Goal: Task Accomplishment & Management: Use online tool/utility

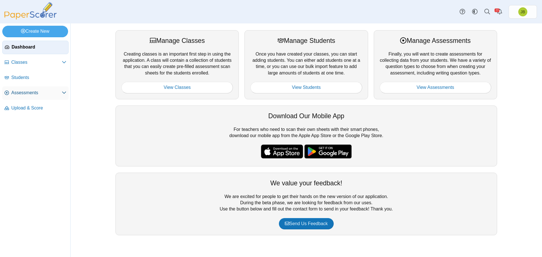
click at [19, 95] on span "Assessments" at bounding box center [36, 93] width 51 height 6
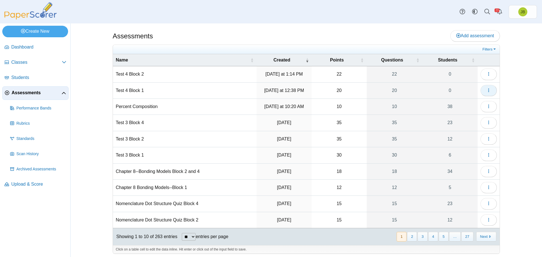
click at [486, 91] on icon "button" at bounding box center [488, 90] width 5 height 5
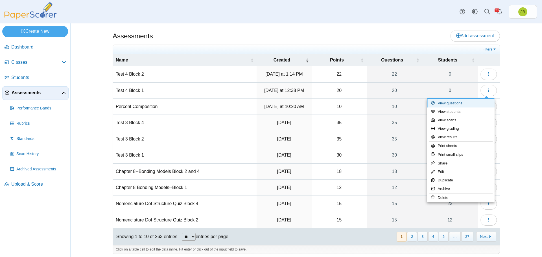
click at [444, 106] on link "View questions" at bounding box center [461, 103] width 68 height 8
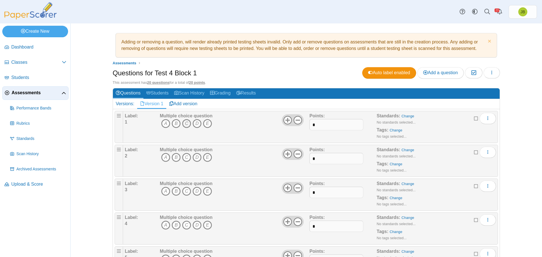
click at [186, 123] on icon "C" at bounding box center [186, 123] width 9 height 9
click at [163, 157] on icon "A" at bounding box center [165, 157] width 9 height 9
click at [163, 192] on icon "A" at bounding box center [165, 191] width 9 height 9
click at [186, 224] on icon "C" at bounding box center [186, 225] width 9 height 9
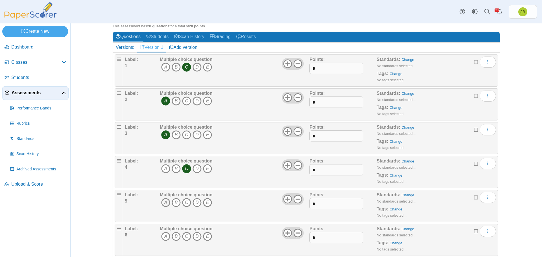
click at [163, 204] on icon "A" at bounding box center [165, 202] width 9 height 9
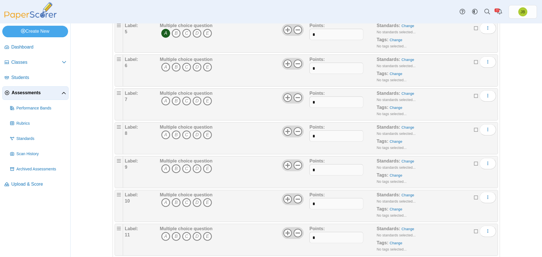
scroll to position [254, 0]
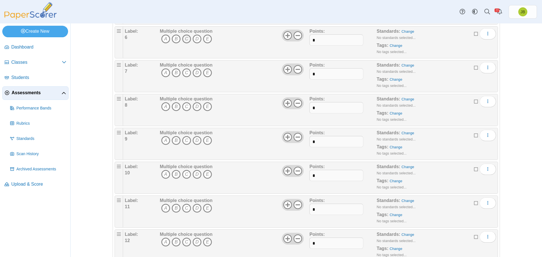
click at [186, 40] on icon "C" at bounding box center [186, 38] width 9 height 9
click at [196, 73] on icon "D" at bounding box center [196, 72] width 9 height 9
click at [196, 105] on icon "D" at bounding box center [196, 106] width 9 height 9
click at [184, 141] on icon "C" at bounding box center [186, 140] width 9 height 9
click at [185, 176] on icon "C" at bounding box center [186, 174] width 9 height 9
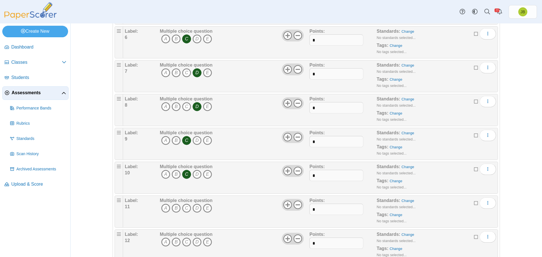
scroll to position [310, 0]
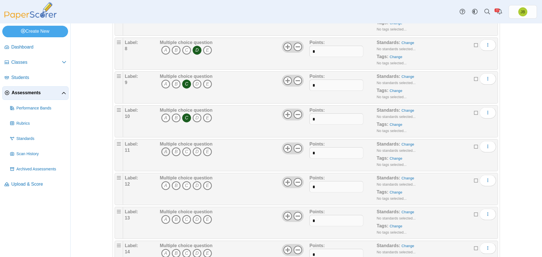
click at [163, 152] on icon "A" at bounding box center [165, 151] width 9 height 9
click at [165, 183] on icon "A" at bounding box center [165, 185] width 9 height 9
click at [162, 217] on icon "A" at bounding box center [165, 219] width 9 height 9
click at [174, 251] on icon "B" at bounding box center [176, 253] width 9 height 9
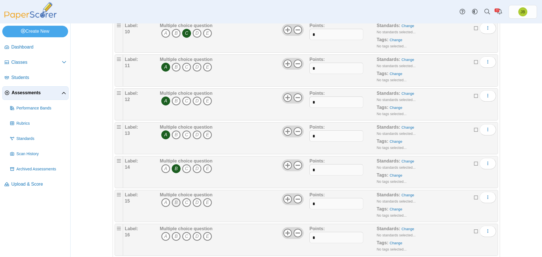
click at [174, 203] on icon "B" at bounding box center [176, 202] width 9 height 9
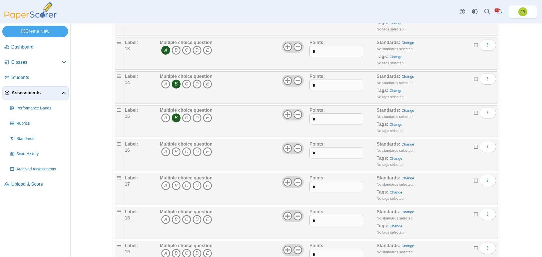
scroll to position [536, 0]
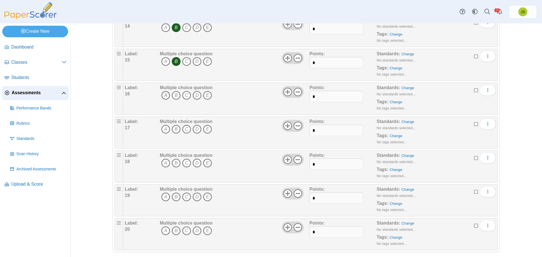
click at [163, 94] on icon "A" at bounding box center [165, 95] width 9 height 9
click at [165, 128] on icon "A" at bounding box center [165, 129] width 9 height 9
click at [197, 163] on icon "D" at bounding box center [196, 163] width 9 height 9
click at [174, 197] on icon "B" at bounding box center [176, 196] width 9 height 9
drag, startPoint x: 171, startPoint y: 229, endPoint x: 178, endPoint y: 229, distance: 7.1
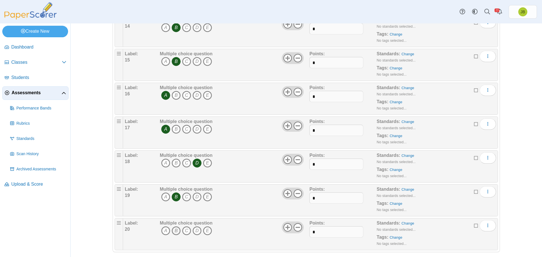
click at [172, 230] on icon "B" at bounding box center [176, 230] width 9 height 9
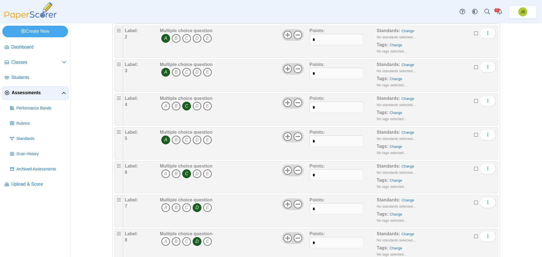
scroll to position [0, 0]
